Goal: Navigation & Orientation: Find specific page/section

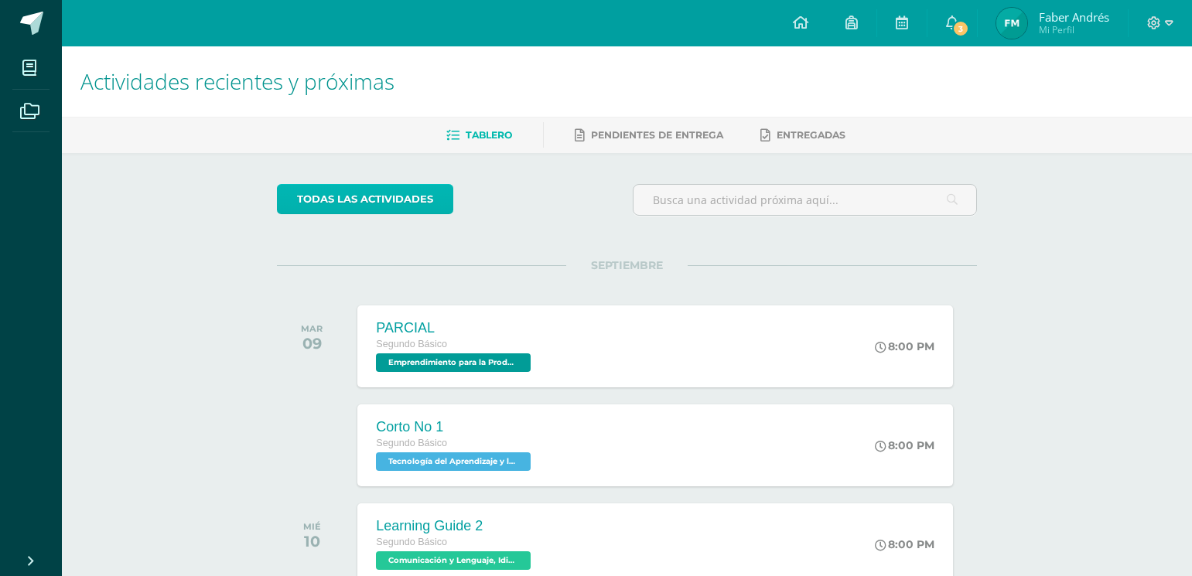
click at [323, 197] on link "todas las Actividades" at bounding box center [365, 199] width 176 height 30
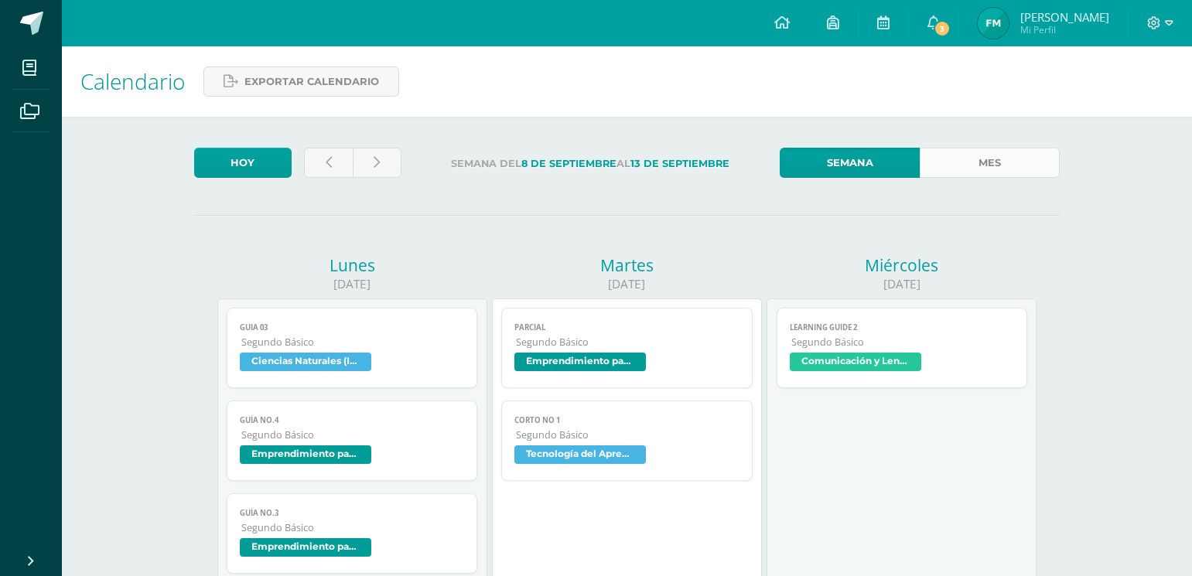
click at [1026, 175] on link "Mes" at bounding box center [990, 163] width 140 height 30
click at [1007, 169] on link "Mes" at bounding box center [990, 163] width 140 height 30
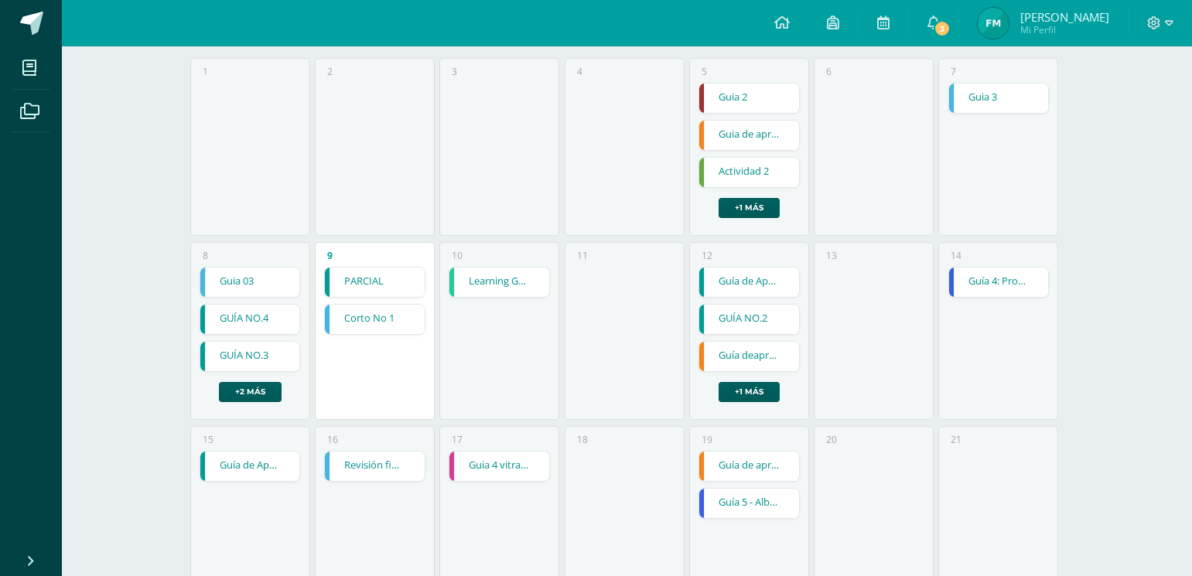
scroll to position [232, 0]
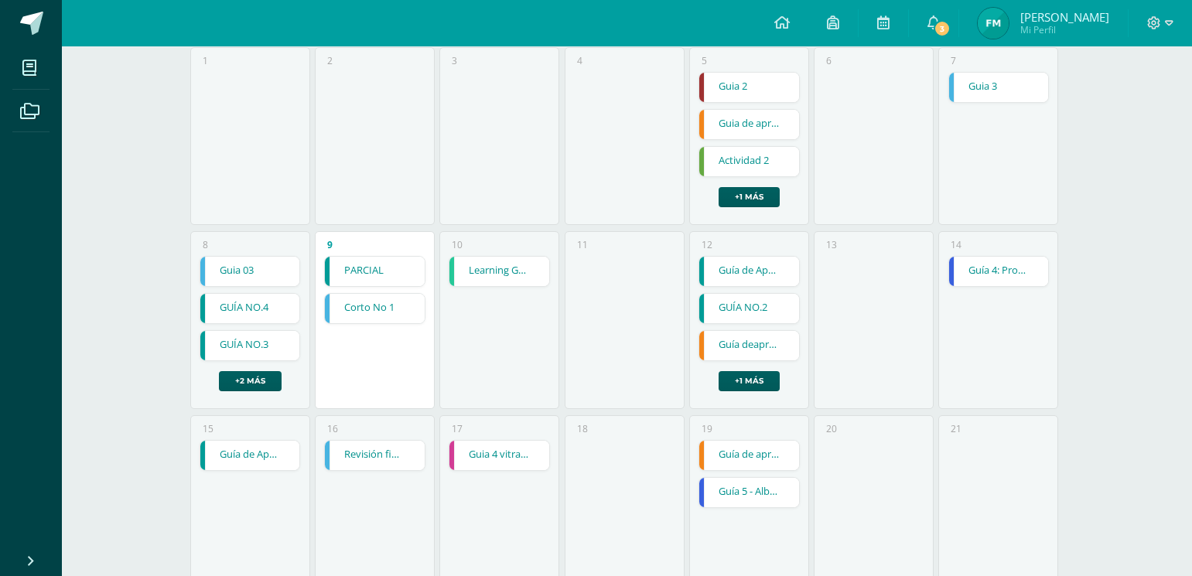
click at [1082, 501] on div "[DATE] [DATE] Semana Mes [DATE] [DATE] [DATE] [DATE] [DATE][PERSON_NAME][DATE][…" at bounding box center [627, 442] width 928 height 1114
